Goal: Obtain resource: Download file/media

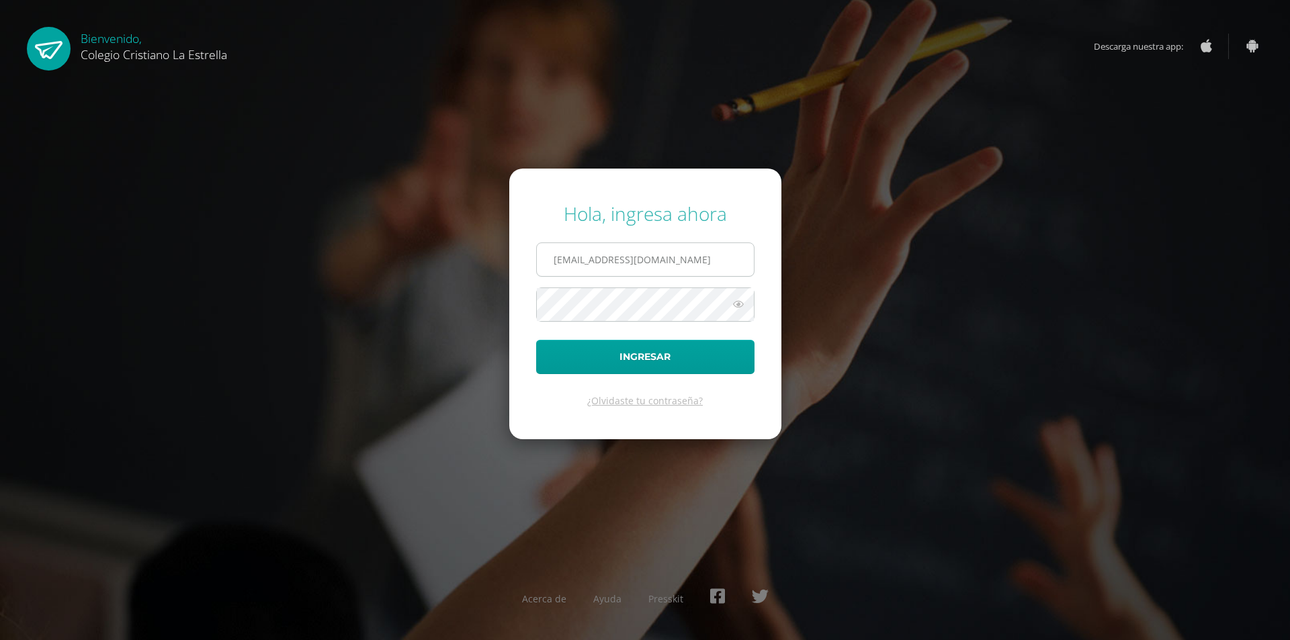
drag, startPoint x: 566, startPoint y: 262, endPoint x: 568, endPoint y: 271, distance: 9.6
click at [566, 262] on input "307@laestrella.edu.gt" at bounding box center [645, 259] width 217 height 33
drag, startPoint x: 566, startPoint y: 255, endPoint x: 571, endPoint y: 265, distance: 10.8
click at [567, 257] on input "307@laestrella.edu.gt" at bounding box center [645, 259] width 217 height 33
click at [572, 264] on input "307@laestrella.edu.gt" at bounding box center [645, 259] width 217 height 33
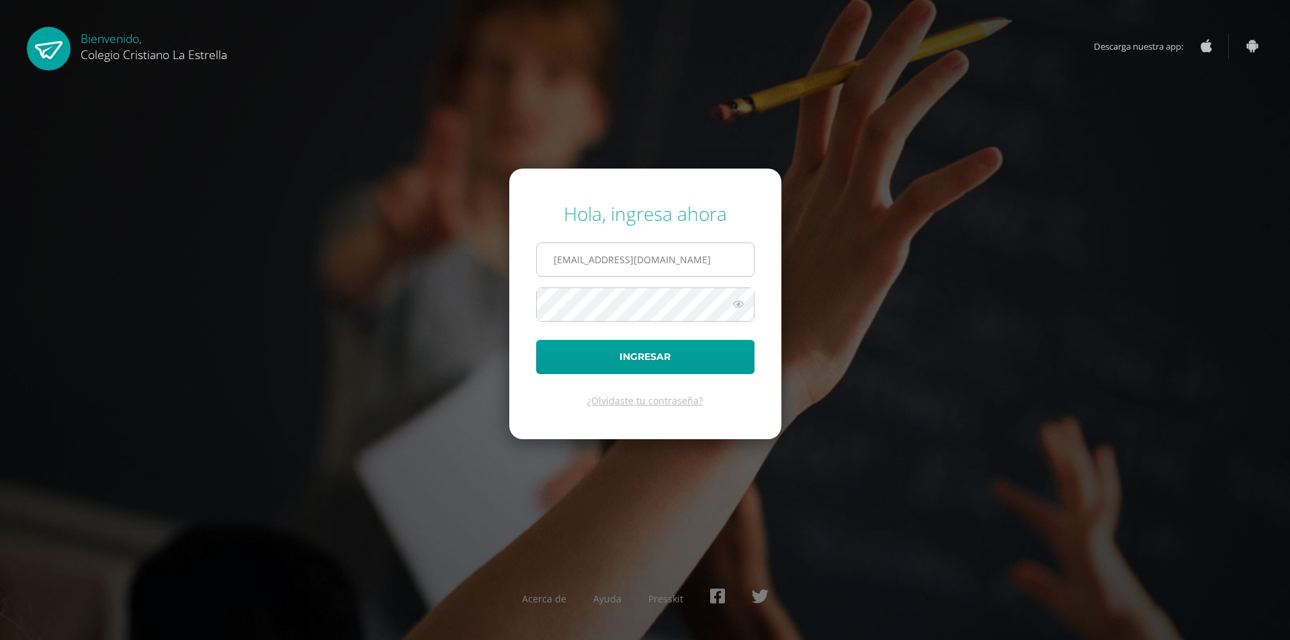
type input "[EMAIL_ADDRESS][DOMAIN_NAME]"
click at [536, 340] on button "Ingresar" at bounding box center [645, 357] width 218 height 34
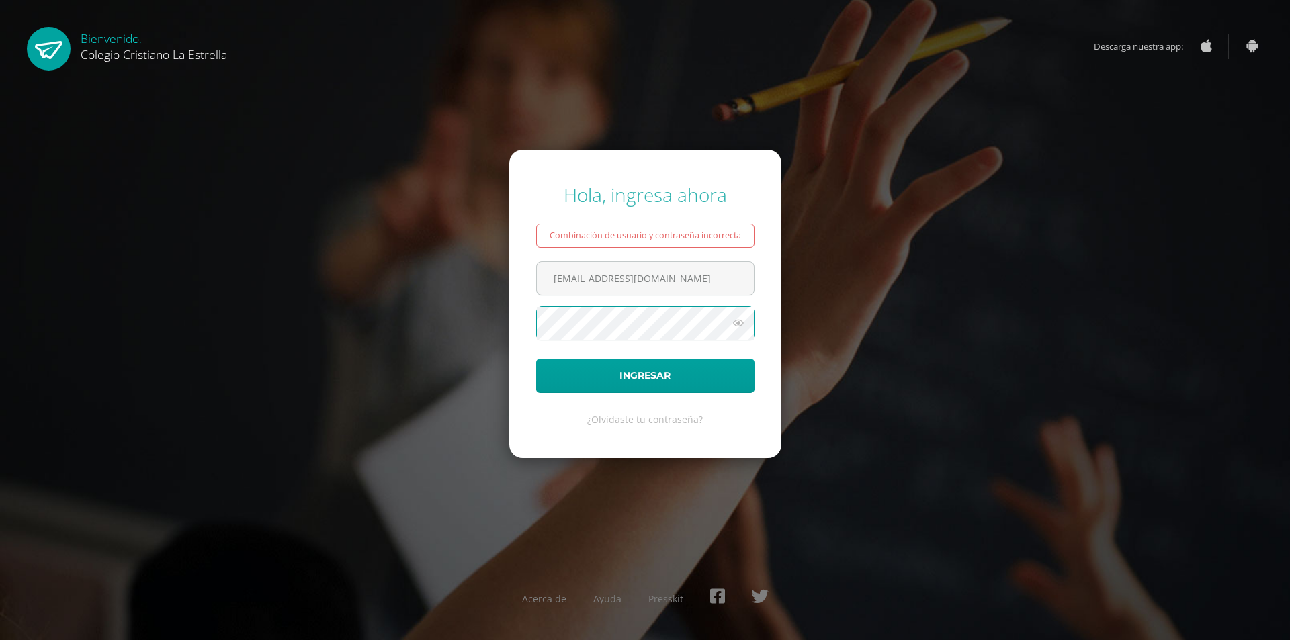
click at [536, 359] on button "Ingresar" at bounding box center [645, 376] width 218 height 34
type input "[EMAIL_ADDRESS][DOMAIN_NAME]"
click at [536, 359] on button "Ingresar" at bounding box center [645, 376] width 218 height 34
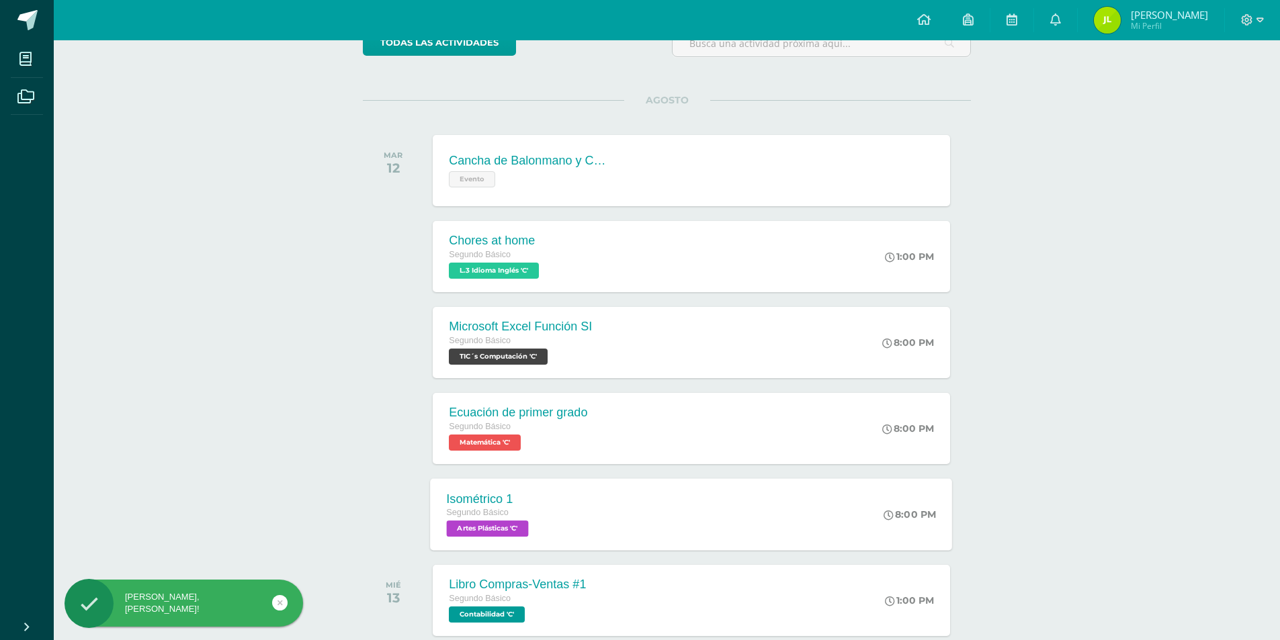
scroll to position [211, 0]
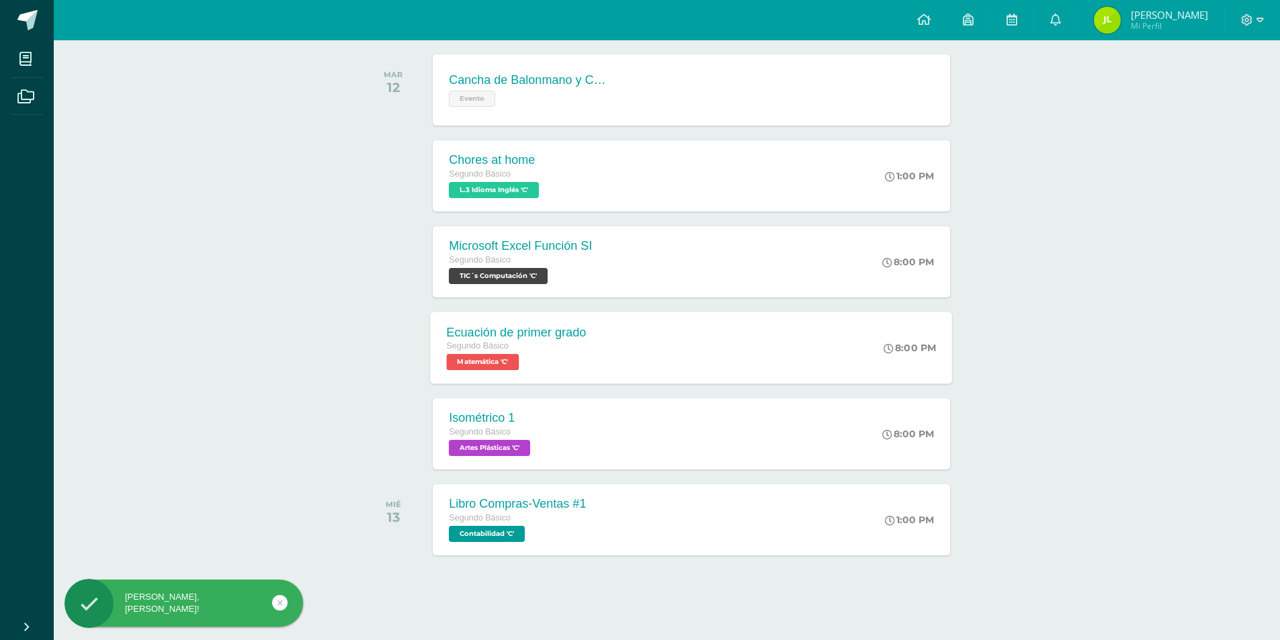
click at [669, 367] on div "Ecuación de primer grado Segundo Básico Matemática 'C' 8:00 PM Ecuación de prim…" at bounding box center [692, 348] width 522 height 72
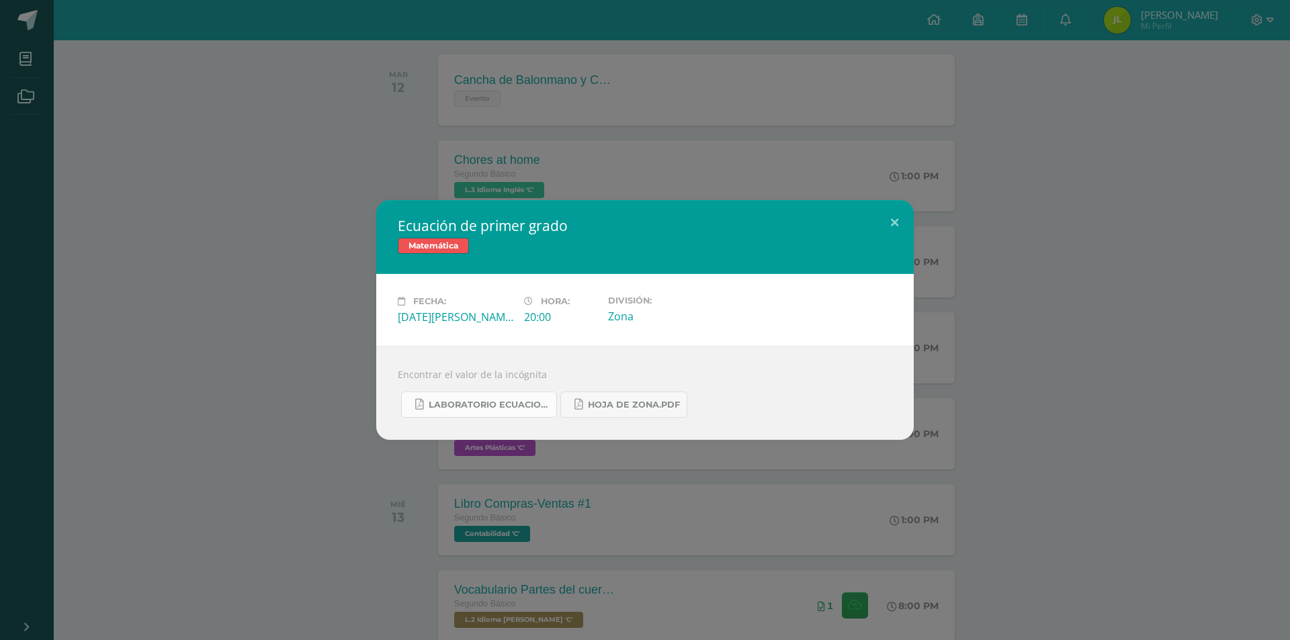
click at [496, 411] on link "Laboratorio ecuaciones.pdf" at bounding box center [479, 405] width 156 height 26
click at [895, 218] on button at bounding box center [895, 223] width 38 height 46
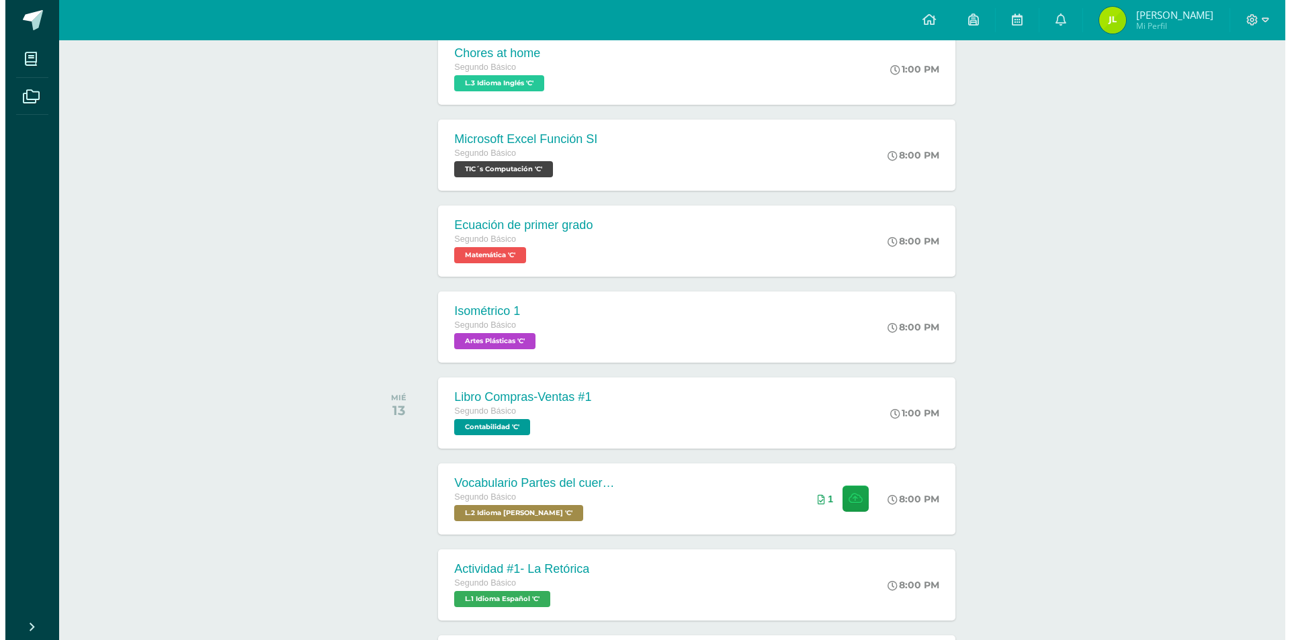
scroll to position [202, 0]
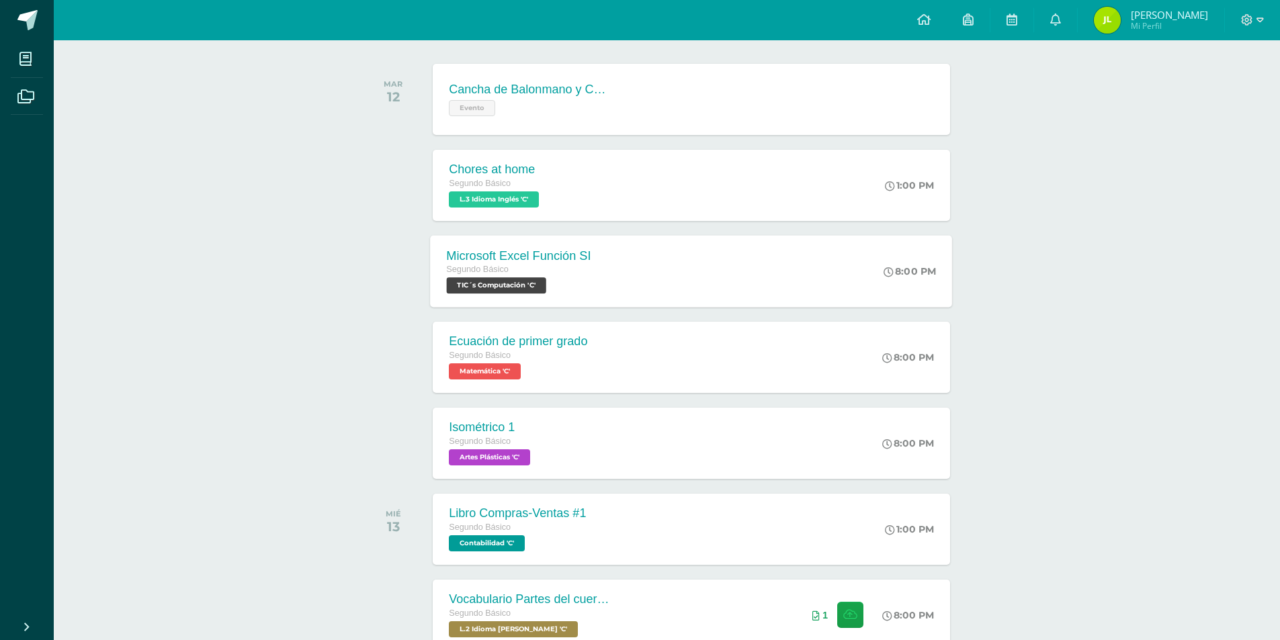
click at [762, 271] on div "Microsoft Excel Función SI Segundo Básico TIC´s Computación 'C' 8:00 PM Microso…" at bounding box center [692, 271] width 522 height 72
